Goal: Find specific page/section: Find specific page/section

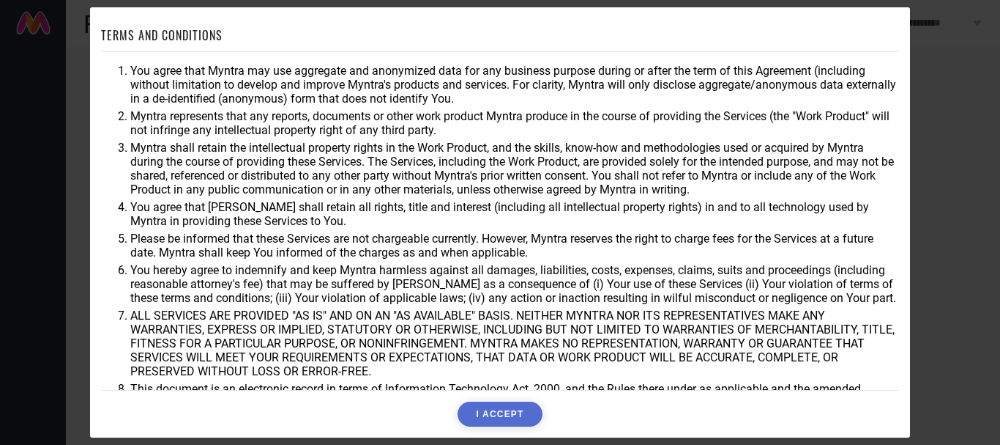
click at [507, 410] on button "I ACCEPT" at bounding box center [500, 413] width 84 height 25
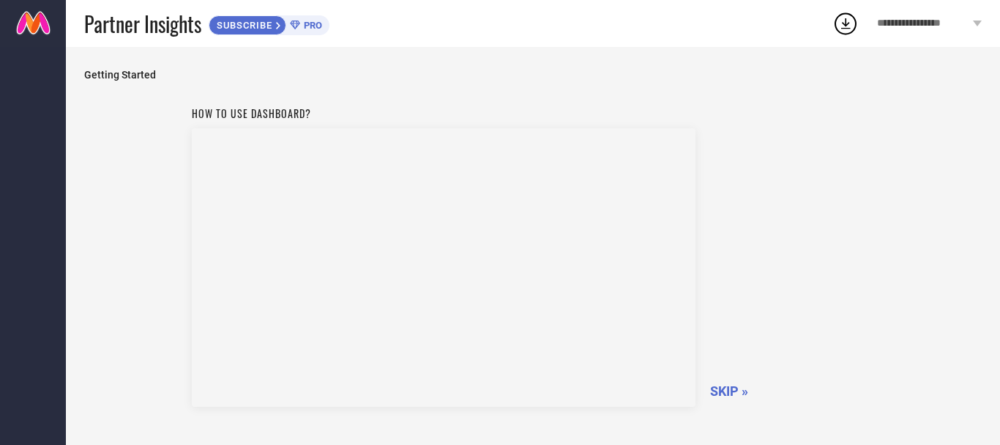
click at [716, 393] on span "SKIP »" at bounding box center [729, 390] width 38 height 15
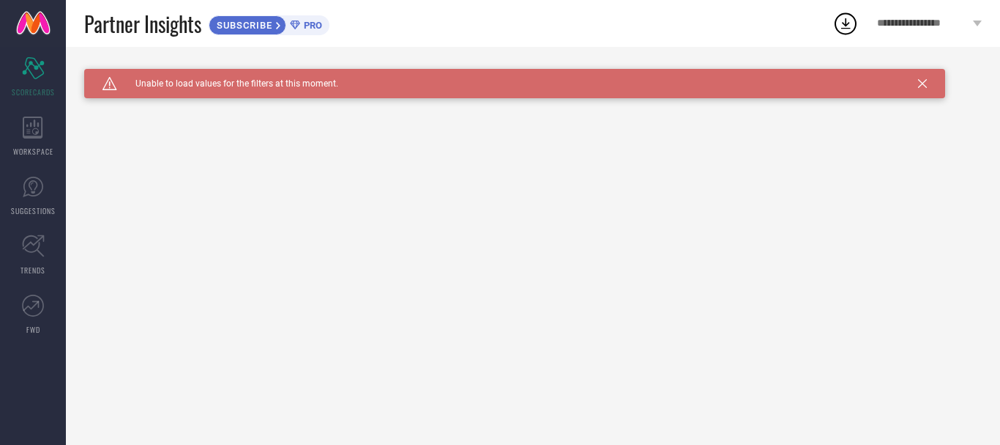
click at [300, 25] on icon at bounding box center [295, 25] width 10 height 9
